Goal: Task Accomplishment & Management: Use online tool/utility

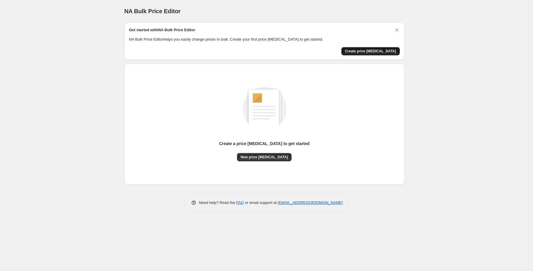
click at [374, 50] on span "Create price [MEDICAL_DATA]" at bounding box center [370, 51] width 51 height 5
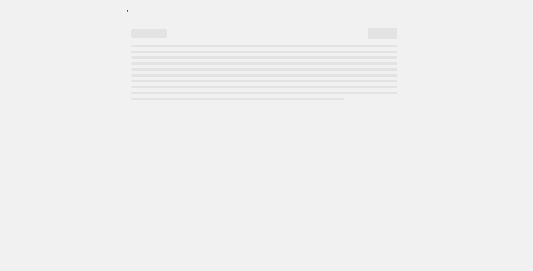
select select "percentage"
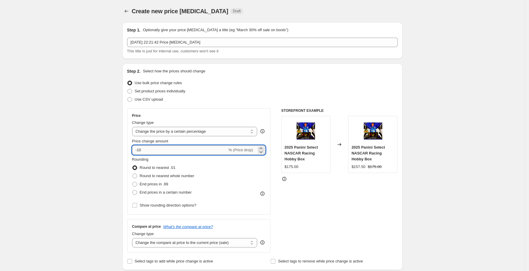
click at [157, 150] on input "-10" at bounding box center [179, 150] width 95 height 9
click at [164, 152] on input "-10" at bounding box center [179, 150] width 95 height 9
click at [141, 151] on input "-10" at bounding box center [179, 150] width 95 height 9
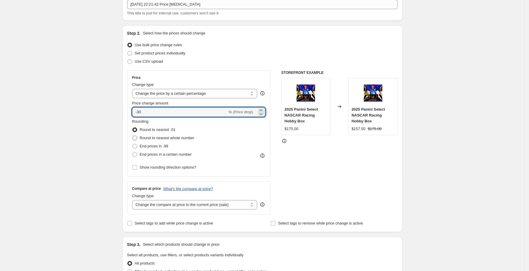
scroll to position [39, 0]
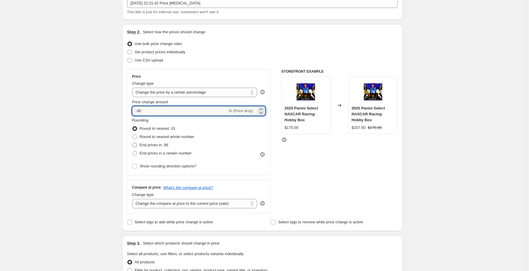
type input "-30"
click at [162, 146] on span "End prices in .99" at bounding box center [154, 145] width 29 height 4
click at [133, 143] on input "End prices in .99" at bounding box center [132, 143] width 0 height 0
radio input "true"
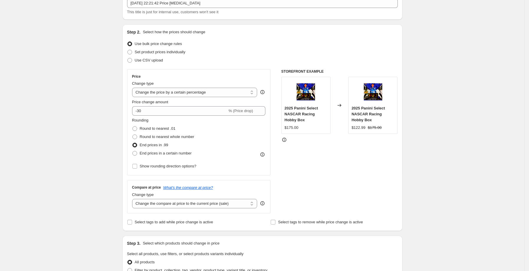
scroll to position [43, 0]
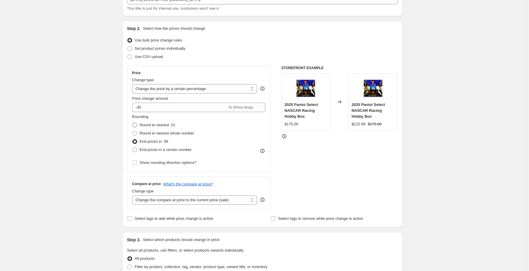
click at [158, 126] on span "Round to nearest .01" at bounding box center [158, 125] width 36 height 4
click at [133, 123] on input "Round to nearest .01" at bounding box center [132, 123] width 0 height 0
radio input "true"
click at [160, 133] on span "Round to nearest whole number" at bounding box center [167, 133] width 55 height 4
click at [133, 131] on input "Round to nearest whole number" at bounding box center [132, 131] width 0 height 0
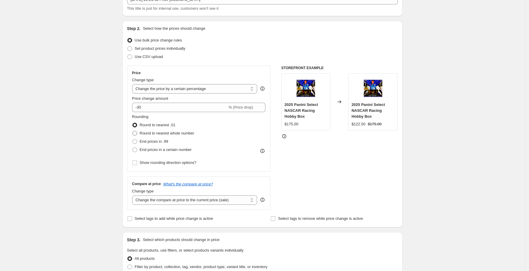
radio input "true"
click at [161, 127] on span "Round to nearest .01" at bounding box center [158, 125] width 36 height 4
click at [133, 123] on input "Round to nearest .01" at bounding box center [132, 123] width 0 height 0
radio input "true"
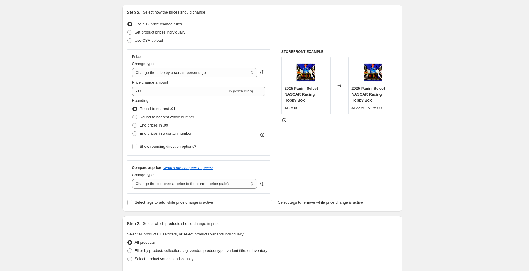
scroll to position [59, 0]
click at [176, 147] on span "Show rounding direction options?" at bounding box center [168, 146] width 57 height 4
click at [137, 147] on input "Show rounding direction options?" at bounding box center [134, 146] width 5 height 5
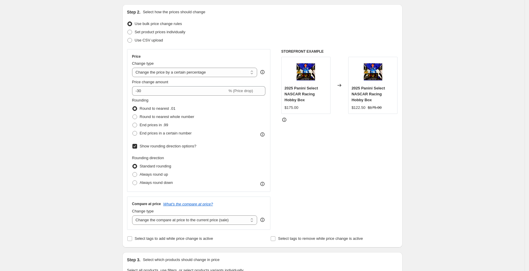
click at [176, 147] on span "Show rounding direction options?" at bounding box center [168, 146] width 57 height 4
click at [137, 147] on input "Show rounding direction options?" at bounding box center [134, 146] width 5 height 5
checkbox input "false"
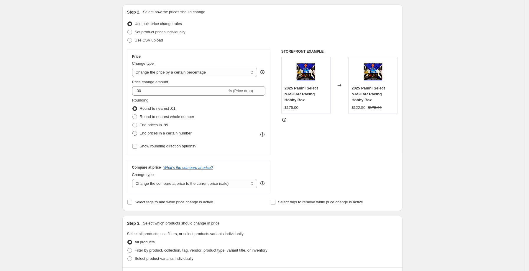
click at [168, 133] on span "End prices in a certain number" at bounding box center [166, 133] width 52 height 4
click at [133, 131] on input "End prices in a certain number" at bounding box center [132, 131] width 0 height 0
radio input "true"
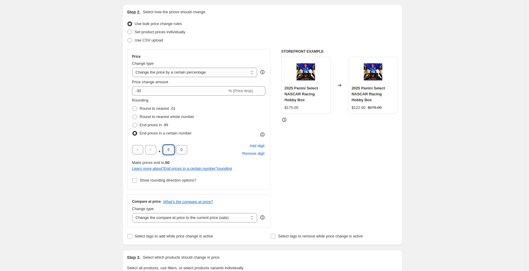
drag, startPoint x: 173, startPoint y: 151, endPoint x: 165, endPoint y: 150, distance: 8.0
click at [165, 150] on input "5" at bounding box center [168, 149] width 11 height 9
type input "4"
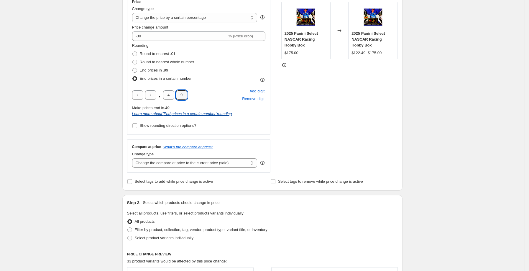
scroll to position [162, 0]
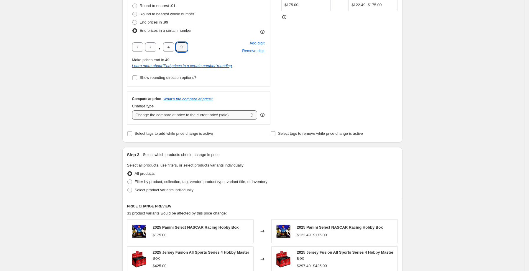
type input "9"
click at [219, 113] on select "Change the compare at price to the current price (sale) Change the compare at p…" at bounding box center [194, 115] width 125 height 9
select select "pp"
click at [134, 111] on select "Change the compare at price to the current price (sale) Change the compare at p…" at bounding box center [194, 115] width 125 height 9
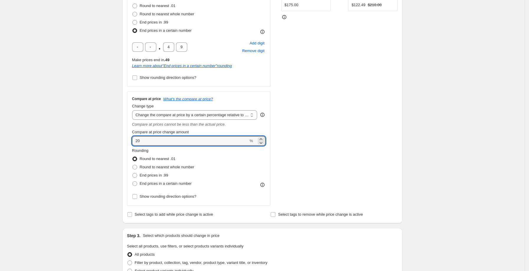
drag, startPoint x: 139, startPoint y: 142, endPoint x: 133, endPoint y: 142, distance: 6.8
click at [133, 142] on div "Compare at price What's the compare at price? Change type Change the compare at…" at bounding box center [199, 149] width 144 height 114
type input "10"
click at [158, 173] on span "End prices in .99" at bounding box center [154, 175] width 29 height 4
click at [133, 173] on input "End prices in .99" at bounding box center [132, 173] width 0 height 0
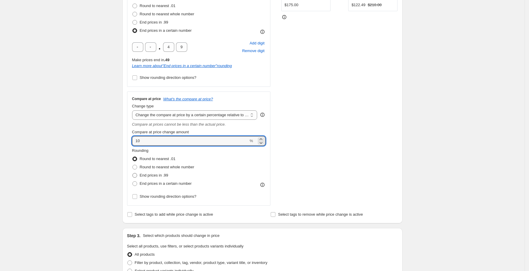
radio input "true"
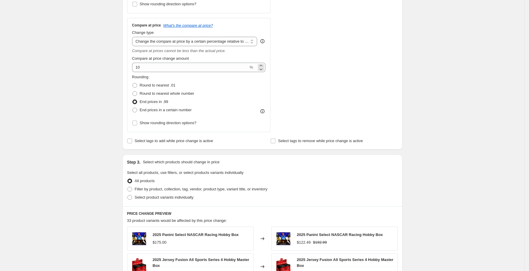
scroll to position [254, 0]
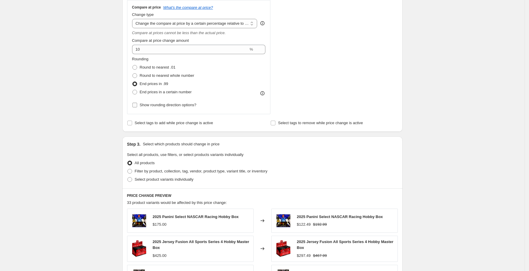
click at [194, 106] on span "Show rounding direction options?" at bounding box center [168, 105] width 57 height 4
click at [137, 106] on input "Show rounding direction options?" at bounding box center [134, 105] width 5 height 5
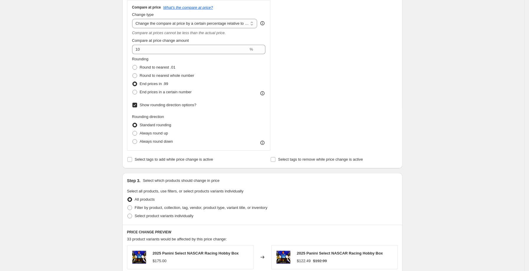
click at [194, 106] on span "Show rounding direction options?" at bounding box center [168, 105] width 57 height 4
click at [137, 106] on input "Show rounding direction options?" at bounding box center [134, 105] width 5 height 5
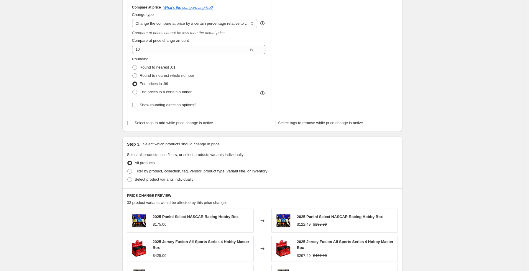
click at [167, 110] on div "Compare at price What's the compare at price? Change type Change the compare at…" at bounding box center [199, 57] width 144 height 114
click at [166, 106] on span "Show rounding direction options?" at bounding box center [168, 105] width 57 height 4
click at [137, 106] on input "Show rounding direction options?" at bounding box center [134, 105] width 5 height 5
checkbox input "true"
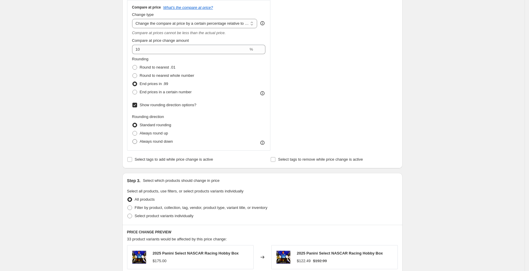
click at [155, 143] on span "Always round down" at bounding box center [156, 141] width 33 height 4
click at [133, 140] on input "Always round down" at bounding box center [132, 139] width 0 height 0
radio input "true"
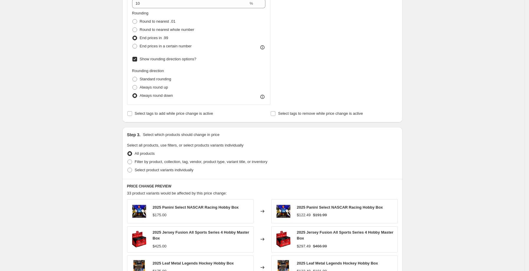
scroll to position [307, 0]
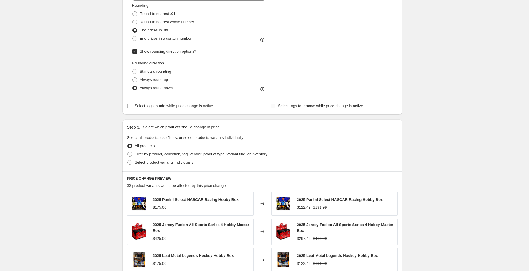
click at [281, 107] on span "Select tags to remove while price change is active" at bounding box center [320, 106] width 85 height 4
click at [275, 107] on input "Select tags to remove while price change is active" at bounding box center [273, 106] width 5 height 5
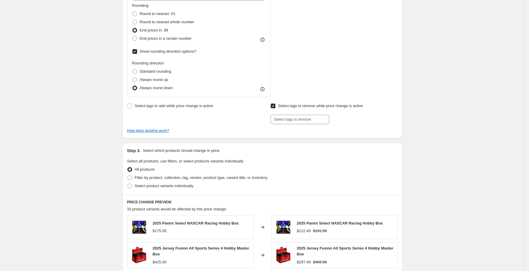
click at [281, 106] on span "Select tags to remove while price change is active" at bounding box center [320, 106] width 85 height 4
click at [275, 106] on input "Select tags to remove while price change is active" at bounding box center [273, 106] width 5 height 5
checkbox input "false"
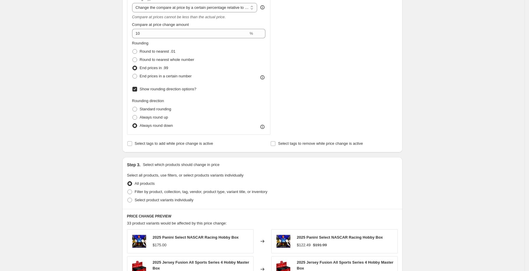
scroll to position [270, 0]
click at [171, 144] on span "Select tags to add while price change is active" at bounding box center [174, 143] width 78 height 4
click at [132, 144] on input "Select tags to add while price change is active" at bounding box center [129, 143] width 5 height 5
checkbox input "true"
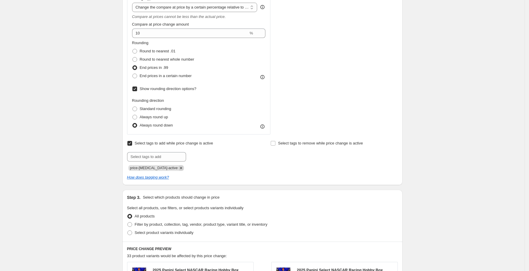
click at [178, 169] on icon "Remove price-change-job-active" at bounding box center [180, 168] width 5 height 5
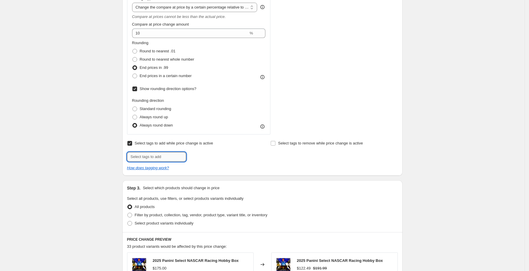
click at [161, 156] on input "text" at bounding box center [156, 156] width 59 height 9
paste input "Limited"
type input "Limited"
click at [203, 155] on span "Limited" at bounding box center [205, 156] width 13 height 4
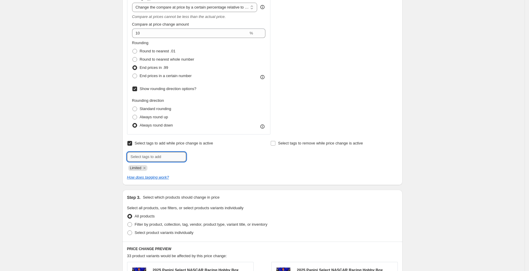
click at [163, 155] on input "text" at bounding box center [156, 156] width 59 height 9
paste input "NASCAR"
type input "NASCAR"
click at [196, 158] on b "Add" at bounding box center [194, 156] width 7 height 4
click at [161, 154] on input "text" at bounding box center [156, 156] width 59 height 9
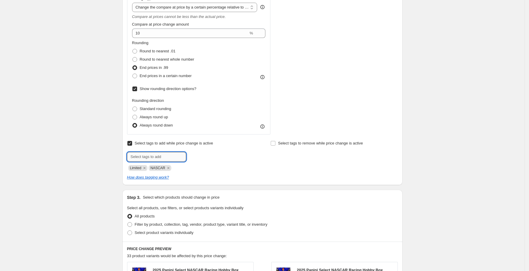
paste input "Basketball"
type input "Basketball"
click at [206, 156] on span "Basketball" at bounding box center [208, 156] width 18 height 4
click at [172, 160] on input "text" at bounding box center [156, 156] width 59 height 9
paste input "Baseball"
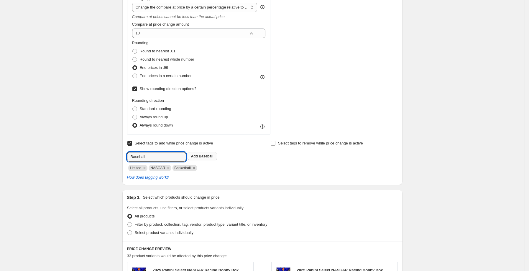
type input "Baseball"
click at [208, 155] on span "Baseball" at bounding box center [206, 156] width 14 height 4
click at [171, 157] on input "text" at bounding box center [156, 156] width 59 height 9
paste input "Football"
type input "Football"
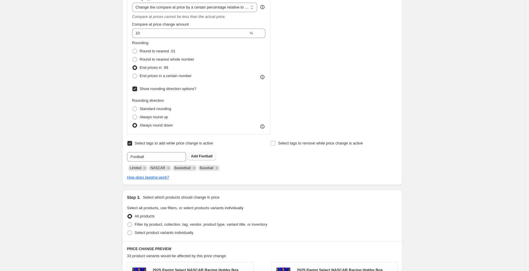
click at [205, 159] on span "Football" at bounding box center [206, 156] width 14 height 4
click at [166, 154] on input "text" at bounding box center [156, 156] width 59 height 9
paste input "Hobby"
type input "Hobby"
click at [202, 158] on span "Hobby" at bounding box center [204, 156] width 11 height 4
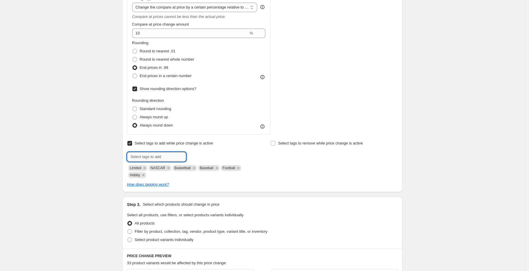
click at [171, 157] on input "text" at bounding box center [156, 156] width 59 height 9
paste input "Collectibles"
type input "Collectibles"
click at [203, 157] on span "Collectibles" at bounding box center [209, 156] width 20 height 4
click at [156, 157] on input "text" at bounding box center [156, 156] width 59 height 9
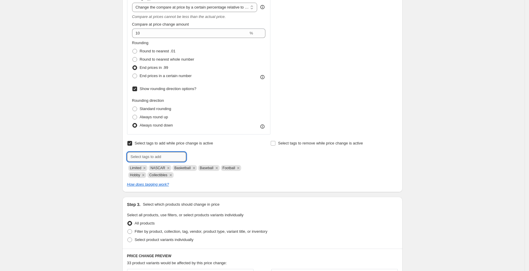
paste input "Sports"
type input "Sports"
click at [209, 155] on span "Sports" at bounding box center [204, 156] width 11 height 4
click at [149, 160] on input "text" at bounding box center [156, 156] width 59 height 9
paste input "TradingCards"
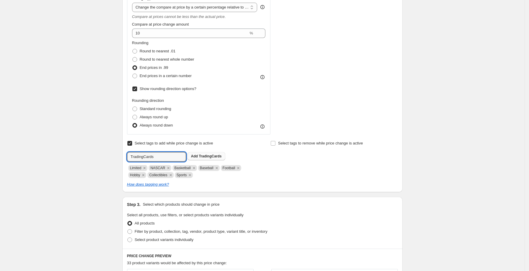
type input "TradingCards"
click at [201, 155] on span "TradingCards" at bounding box center [210, 156] width 23 height 4
click at [156, 157] on input "text" at bounding box center [156, 156] width 59 height 9
paste input "Panini"
type input "Panini"
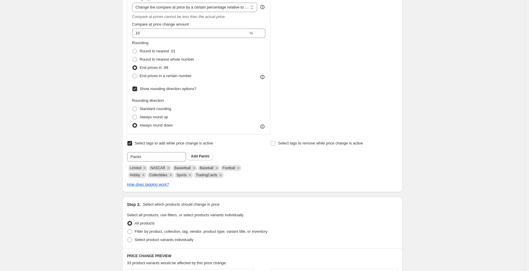
click at [196, 148] on div "Select tags to add while price change is active Submit Panini Add Panini Limite…" at bounding box center [190, 158] width 127 height 39
click at [202, 155] on span "Panini" at bounding box center [204, 156] width 11 height 4
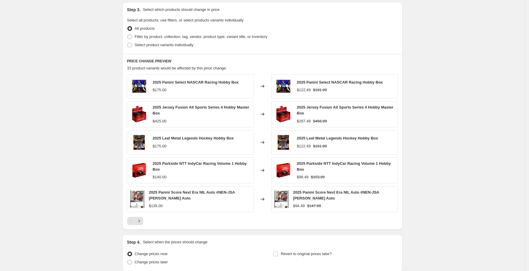
scroll to position [516, 0]
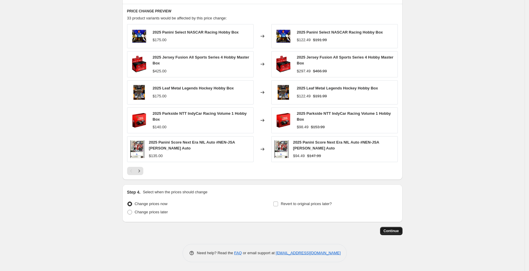
click at [387, 231] on span "Continue" at bounding box center [391, 231] width 15 height 5
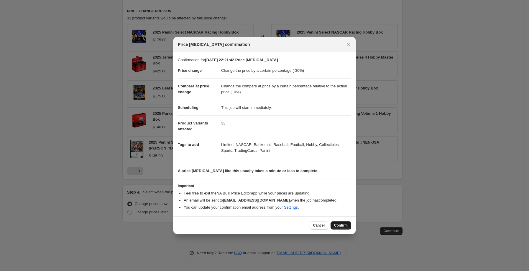
click at [344, 227] on span "Confirm" at bounding box center [341, 225] width 14 height 5
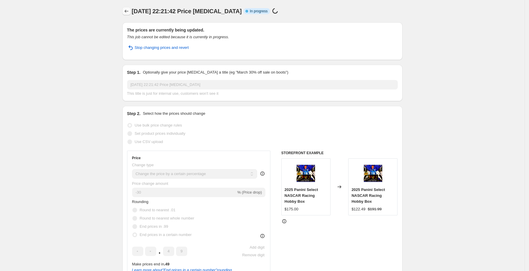
click at [128, 10] on icon "Price change jobs" at bounding box center [127, 11] width 6 height 6
